Goal: Transaction & Acquisition: Purchase product/service

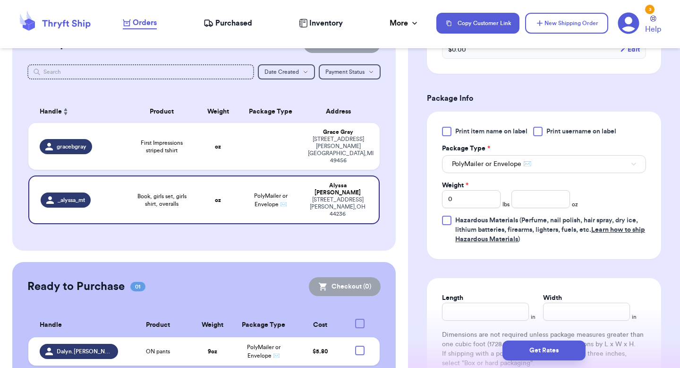
scroll to position [365, 0]
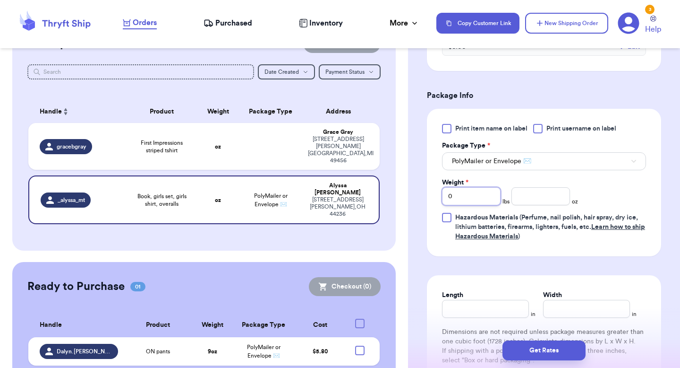
click at [480, 200] on input "0" at bounding box center [471, 196] width 59 height 18
type input "1"
type input "12.7"
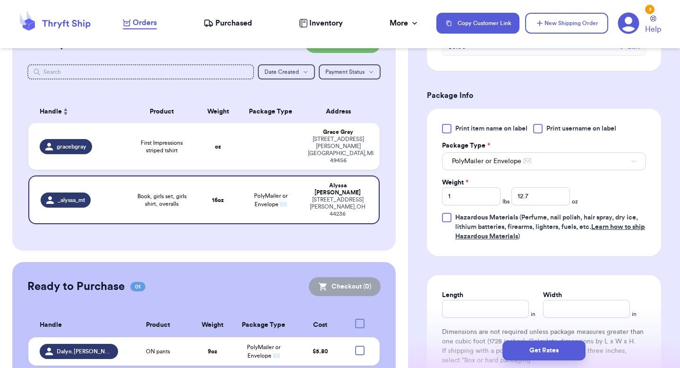
click at [641, 195] on div "Print item name on label Print username on label Package Type * PolyMailer or E…" at bounding box center [544, 182] width 204 height 117
click at [544, 355] on button "Get Rates" at bounding box center [544, 350] width 83 height 20
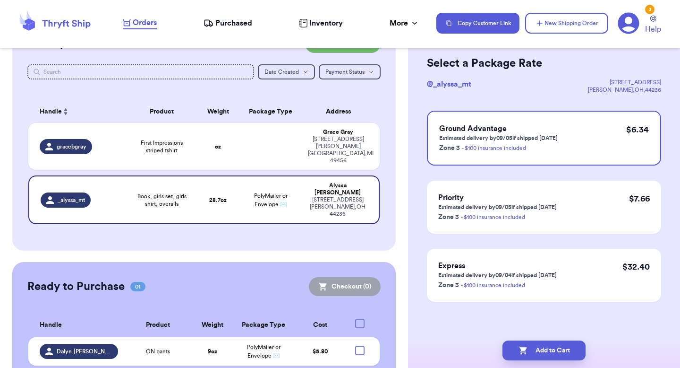
scroll to position [0, 0]
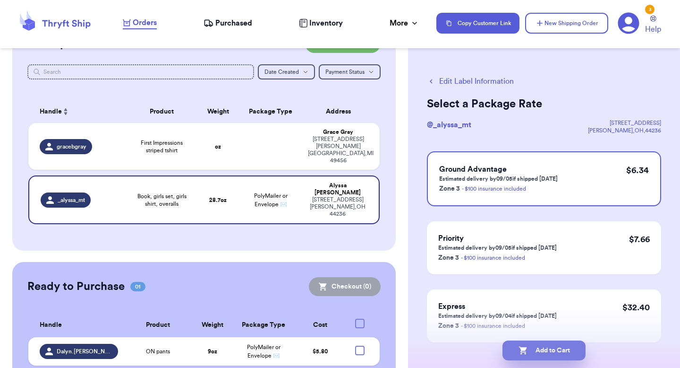
click at [553, 356] on button "Add to Cart" at bounding box center [544, 350] width 83 height 20
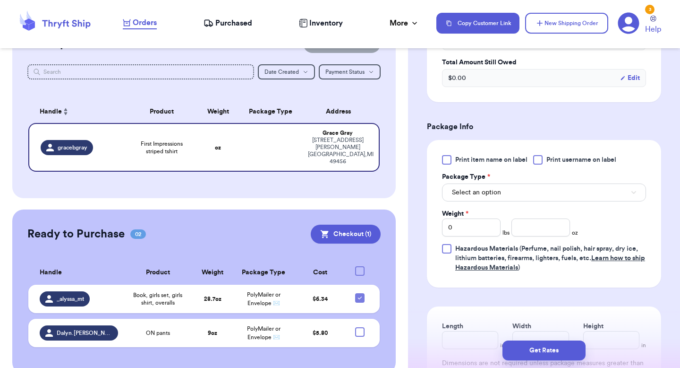
scroll to position [334, 0]
click at [292, 284] on td "PolyMailer or Envelope ✉️" at bounding box center [263, 298] width 61 height 28
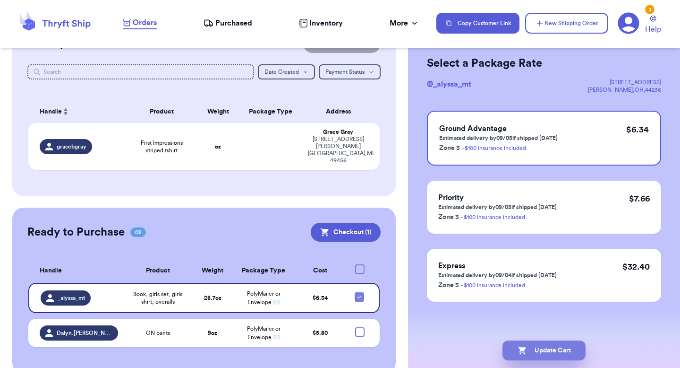
click at [550, 352] on button "Update Cart" at bounding box center [544, 350] width 83 height 20
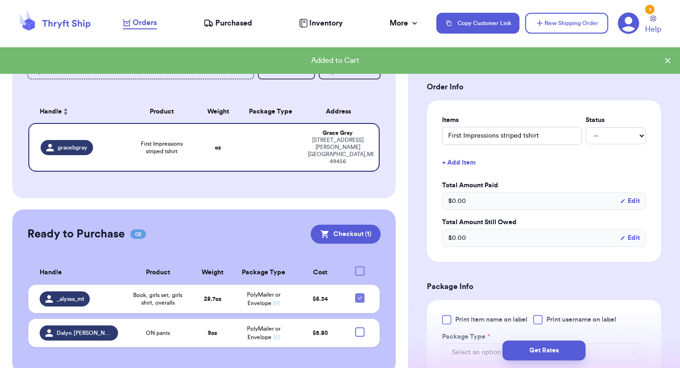
scroll to position [333, 0]
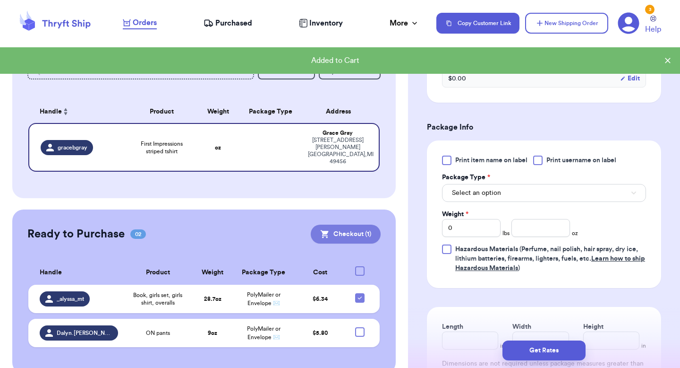
click at [352, 224] on button "Checkout ( 1 )" at bounding box center [346, 233] width 70 height 19
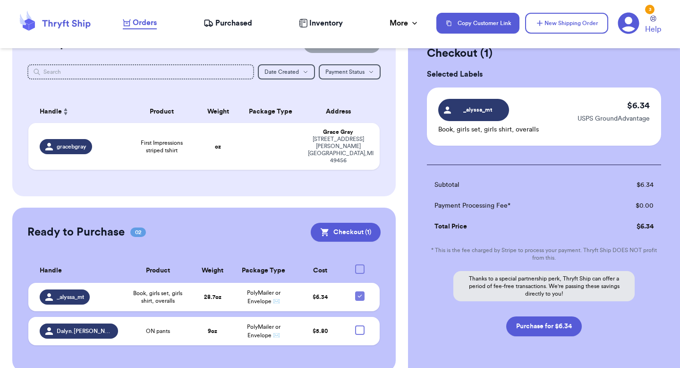
scroll to position [64, 0]
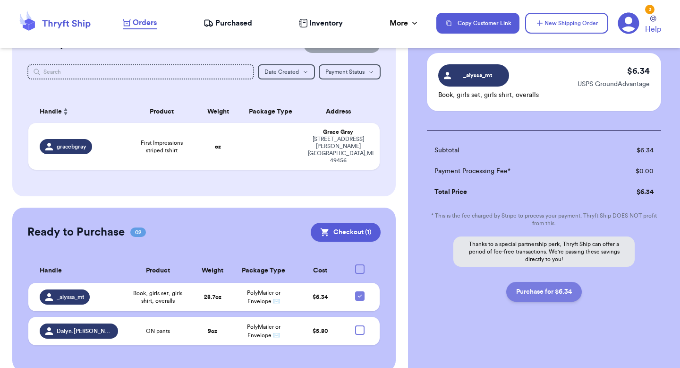
click at [550, 294] on button "Purchase for $6.34" at bounding box center [544, 292] width 76 height 20
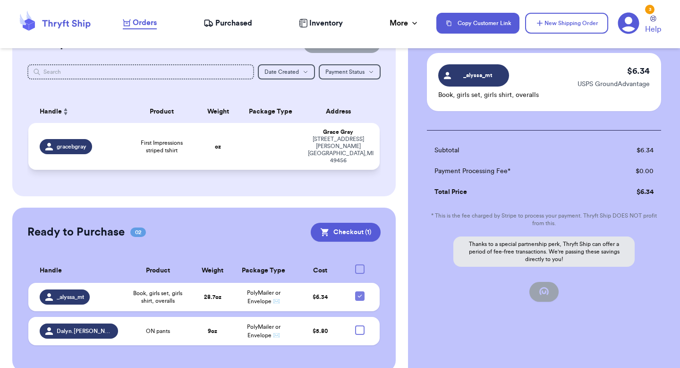
checkbox input "false"
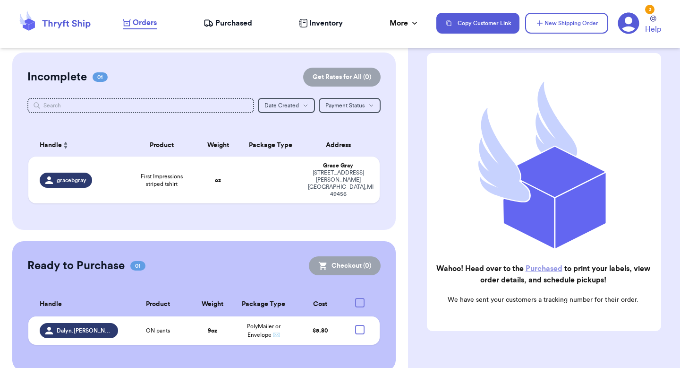
scroll to position [0, 0]
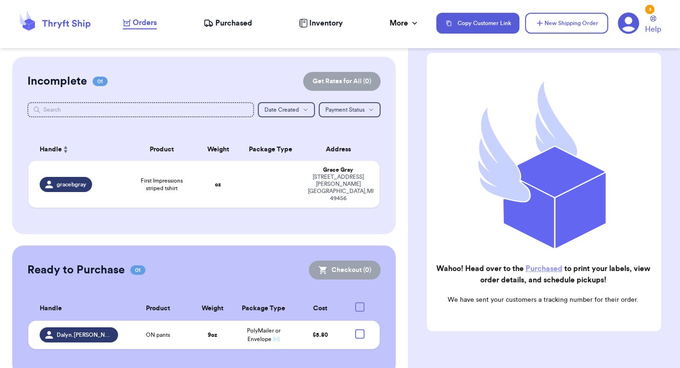
click at [236, 23] on span "Purchased" at bounding box center [233, 22] width 37 height 11
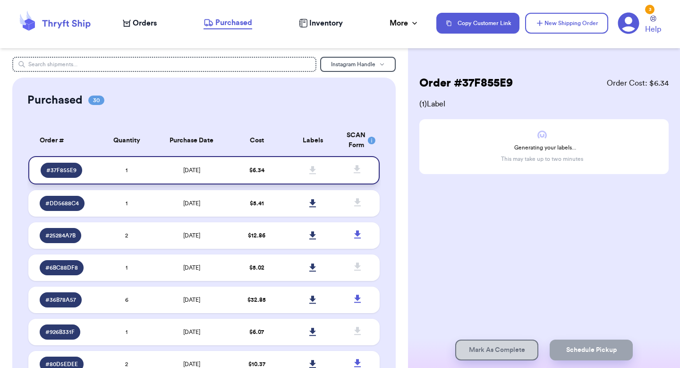
click at [271, 174] on td "$ 6.34" at bounding box center [257, 170] width 56 height 28
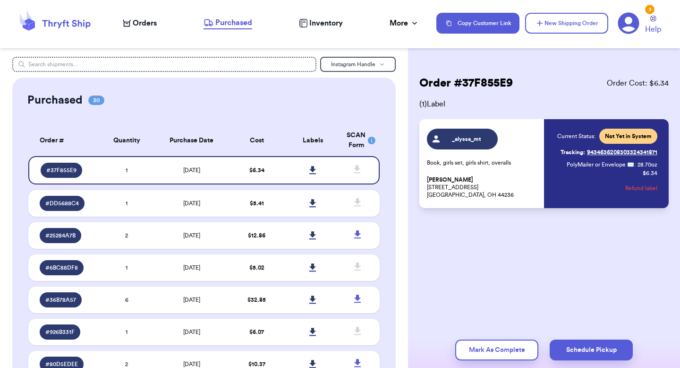
click at [219, 26] on span "Purchased" at bounding box center [233, 22] width 37 height 11
click at [312, 172] on icon at bounding box center [312, 170] width 7 height 9
